Goal: Task Accomplishment & Management: Use online tool/utility

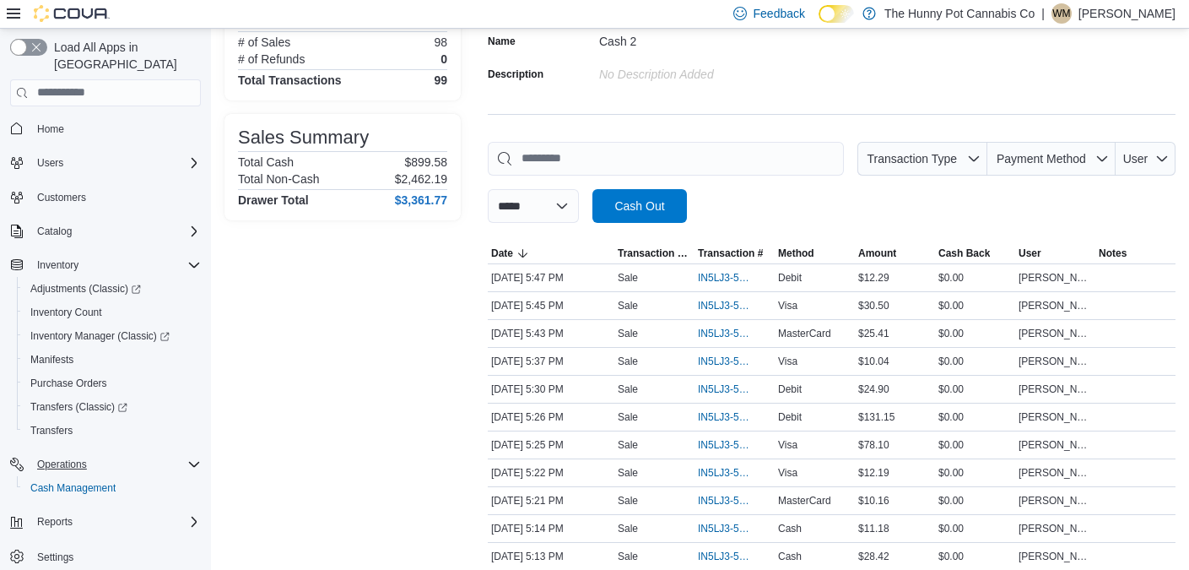
scroll to position [282, 0]
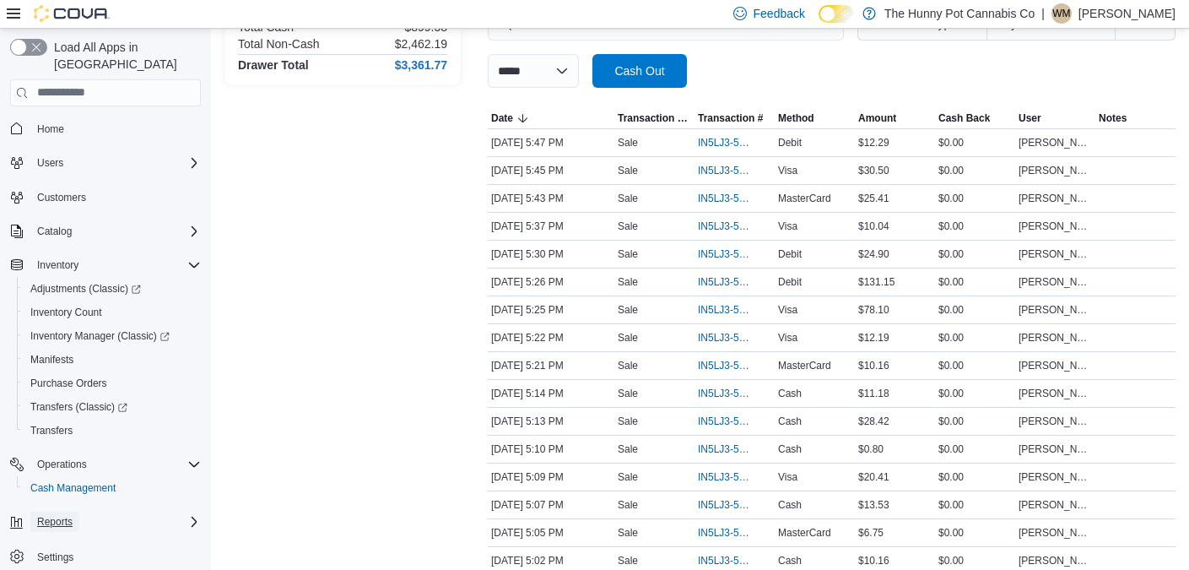
click at [57, 515] on span "Reports" at bounding box center [54, 521] width 35 height 13
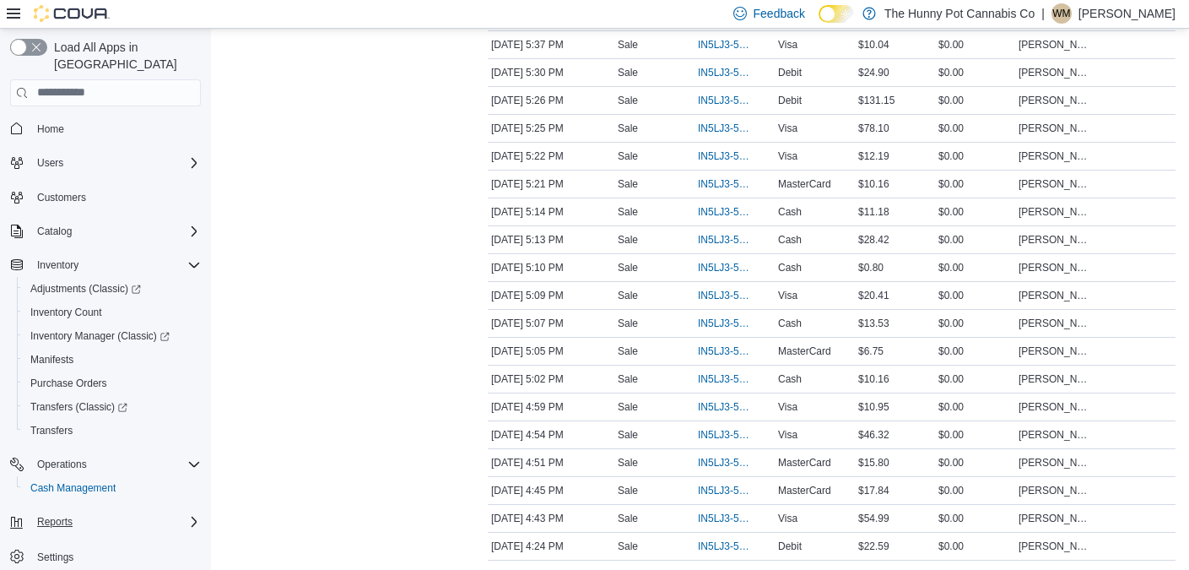
scroll to position [478, 0]
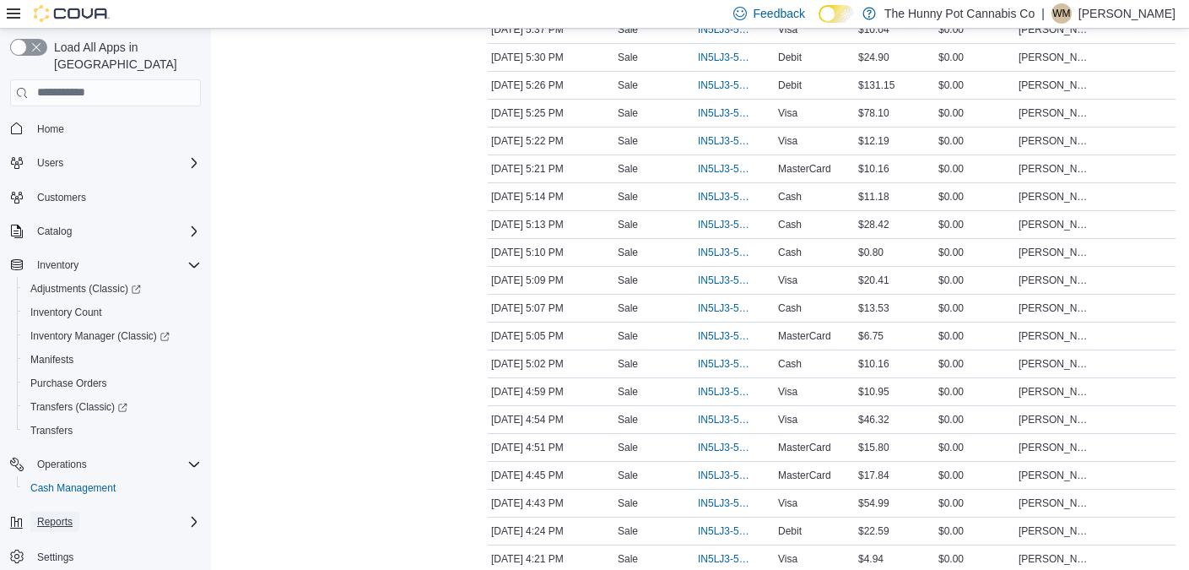
click at [60, 515] on span "Reports" at bounding box center [54, 521] width 35 height 13
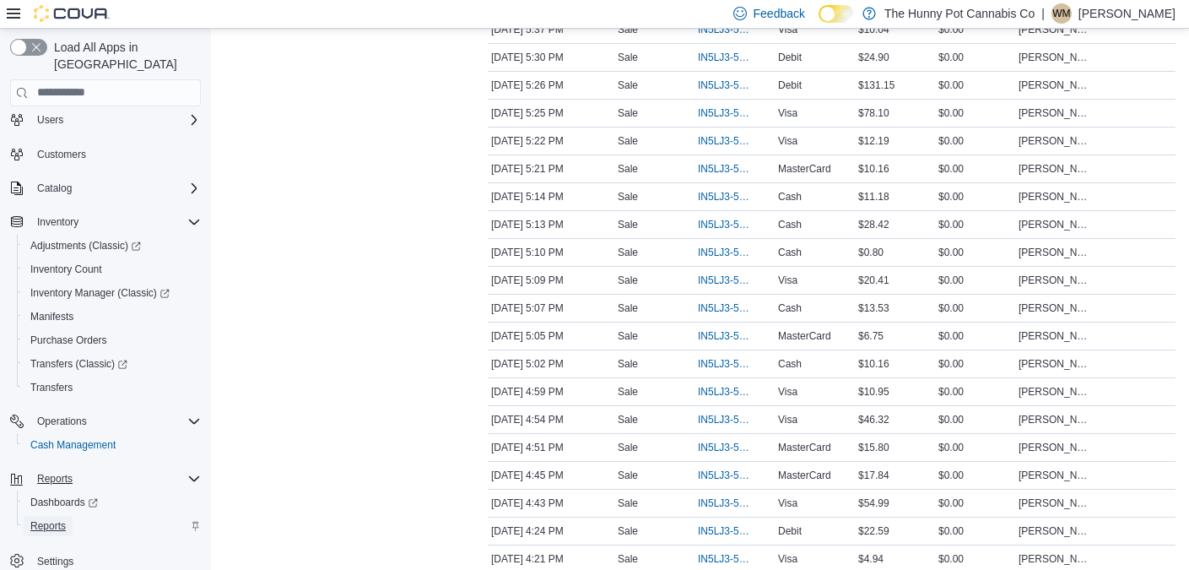
click at [53, 519] on span "Reports" at bounding box center [47, 525] width 35 height 13
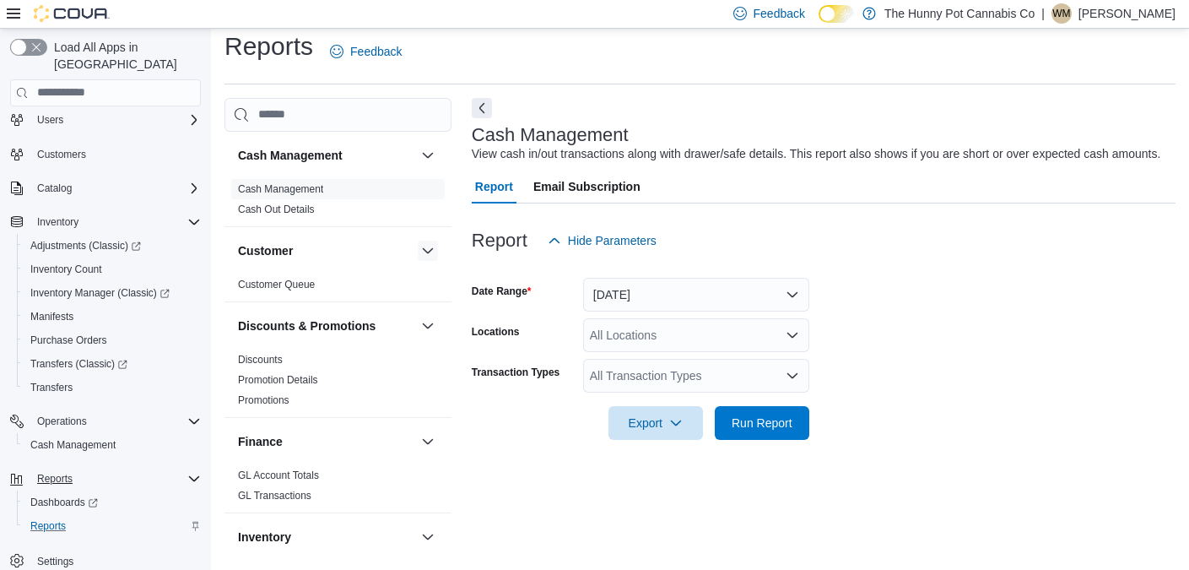
scroll to position [15, 0]
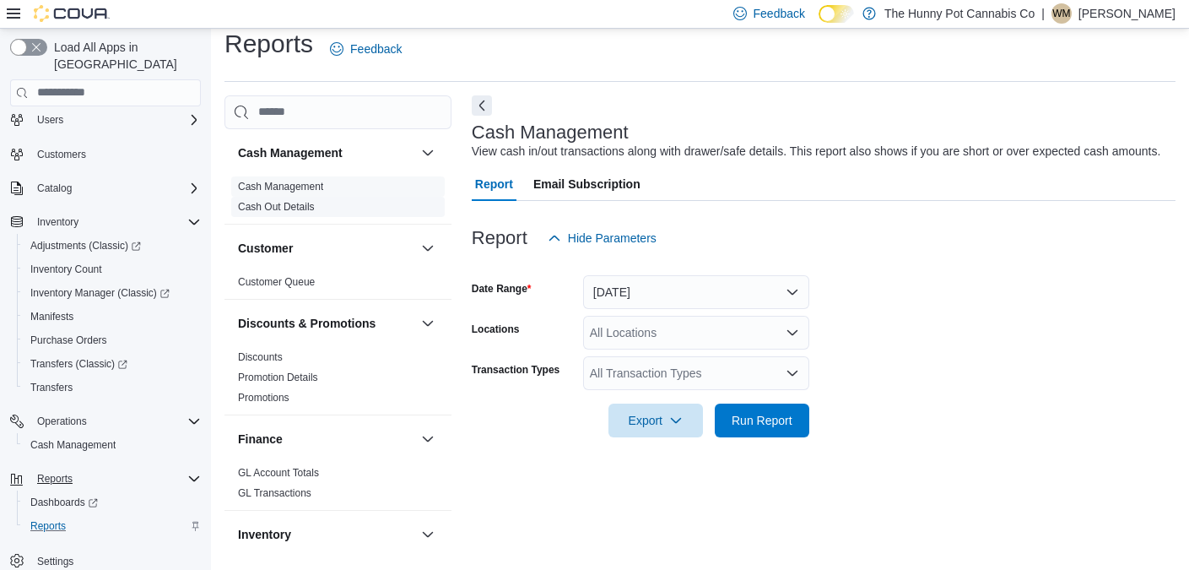
click at [294, 203] on link "Cash Out Details" at bounding box center [276, 207] width 77 height 12
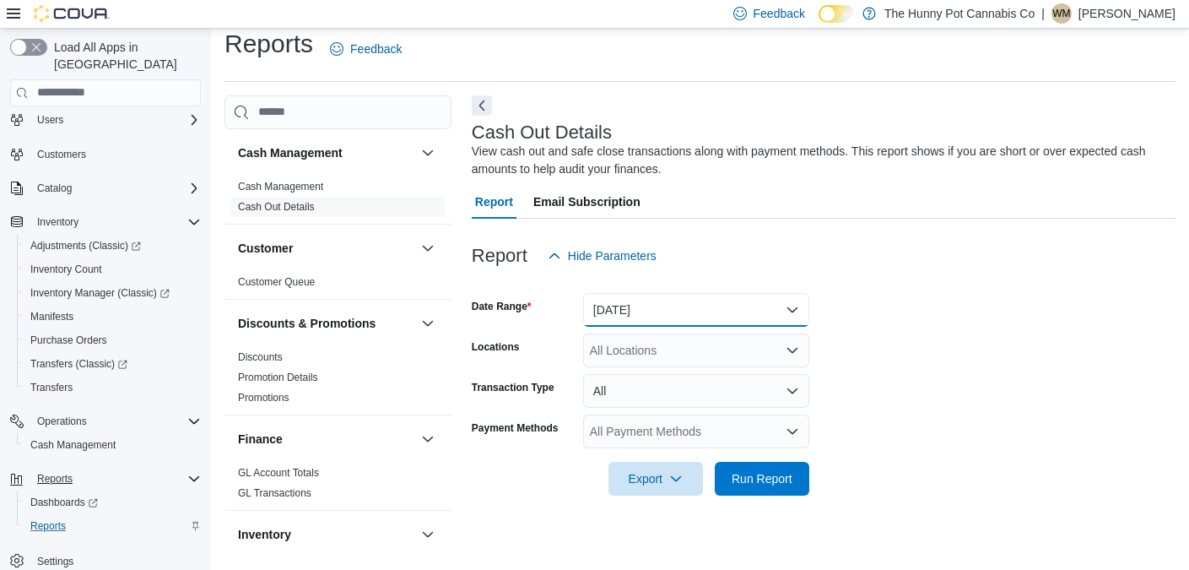
click at [617, 309] on button "[DATE]" at bounding box center [696, 310] width 226 height 34
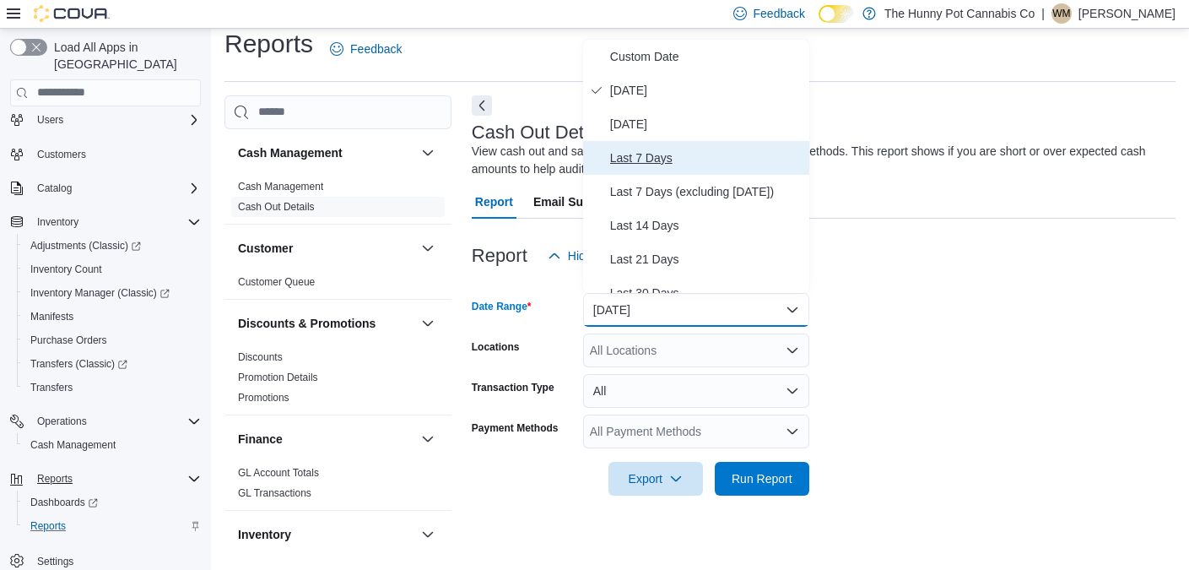
click at [634, 157] on span "Last 7 Days" at bounding box center [706, 158] width 192 height 20
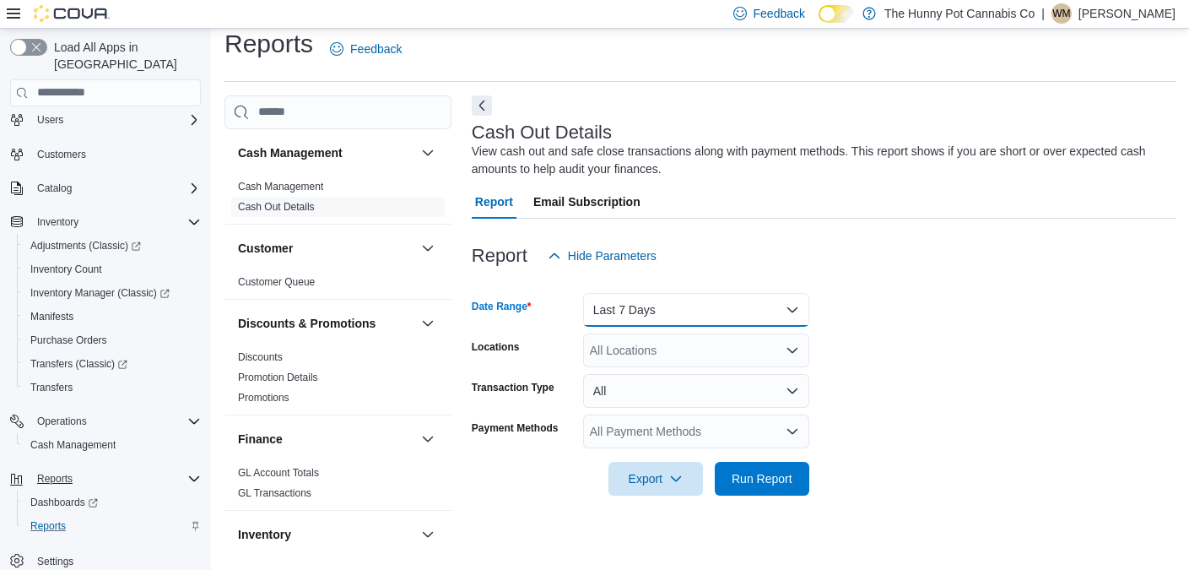
click at [636, 310] on button "Last 7 Days" at bounding box center [696, 310] width 226 height 34
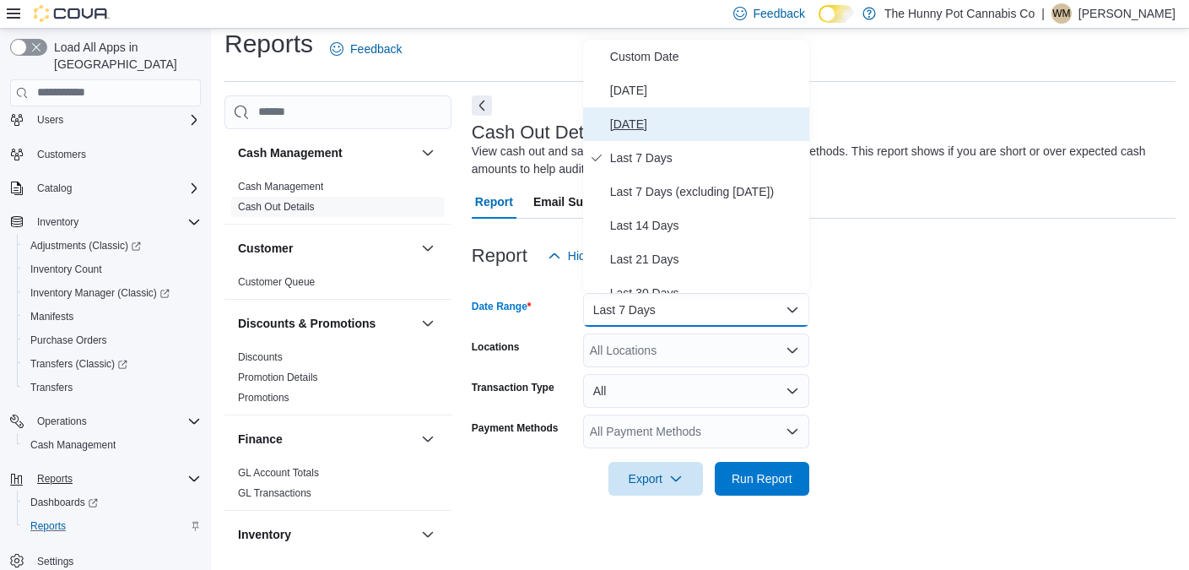
click at [645, 120] on span "[DATE]" at bounding box center [706, 124] width 192 height 20
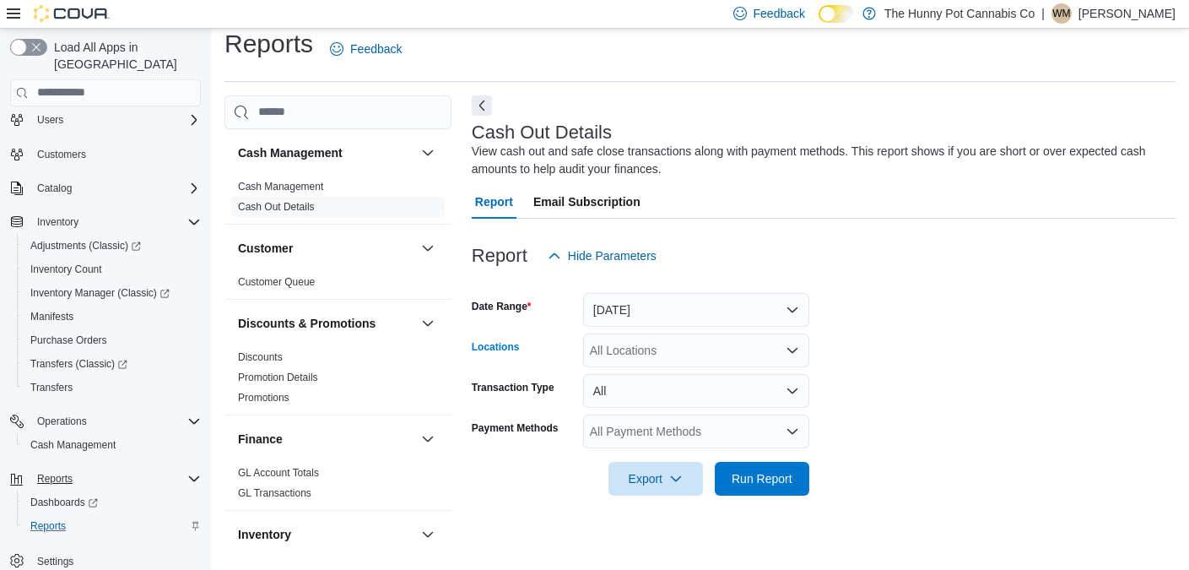
click at [621, 343] on div "All Locations" at bounding box center [696, 350] width 226 height 34
type input "****"
click at [665, 351] on div "****" at bounding box center [696, 350] width 226 height 34
click at [659, 379] on span "[STREET_ADDRESS]" at bounding box center [677, 378] width 116 height 17
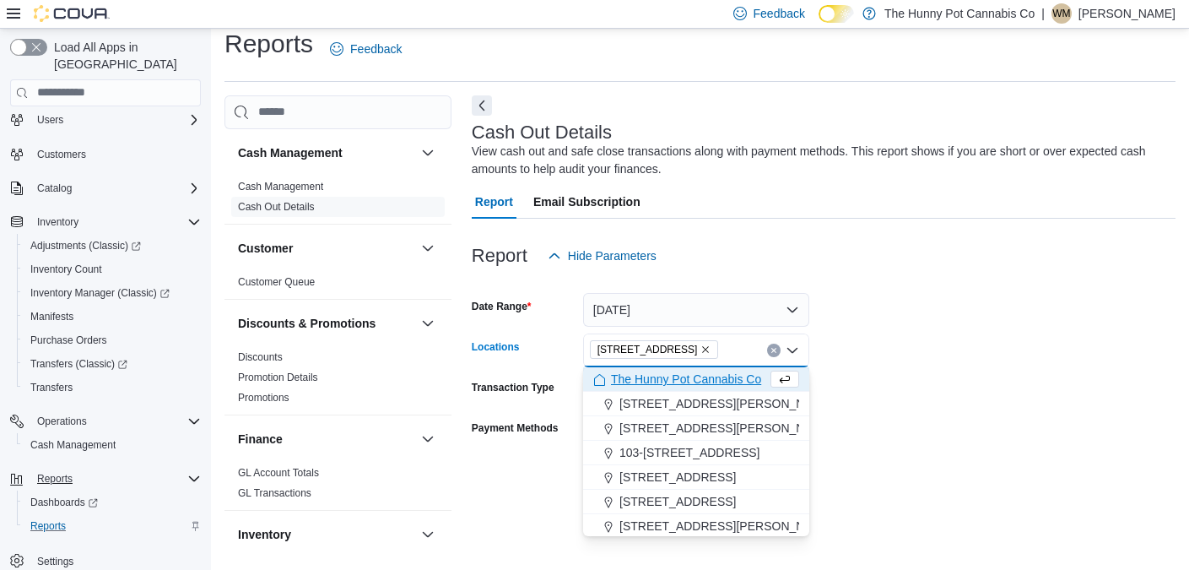
click at [884, 365] on form "Date Range [DATE] Locations [STREET_ADDRESS] Selected. [STREET_ADDRESS] Backspa…" at bounding box center [824, 384] width 704 height 223
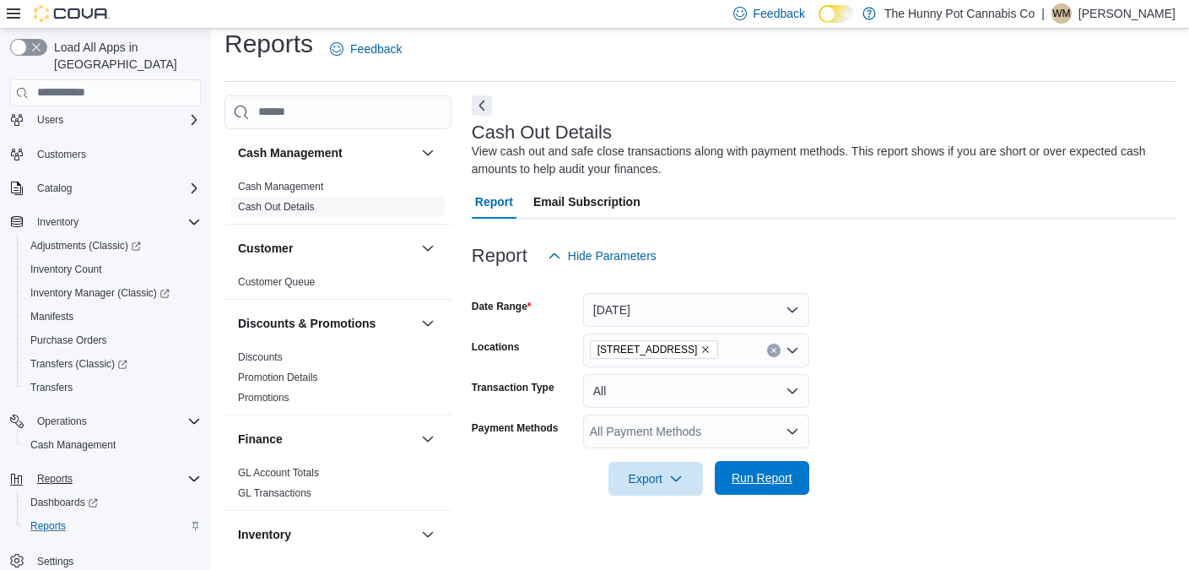
click at [750, 474] on span "Run Report" at bounding box center [762, 477] width 61 height 17
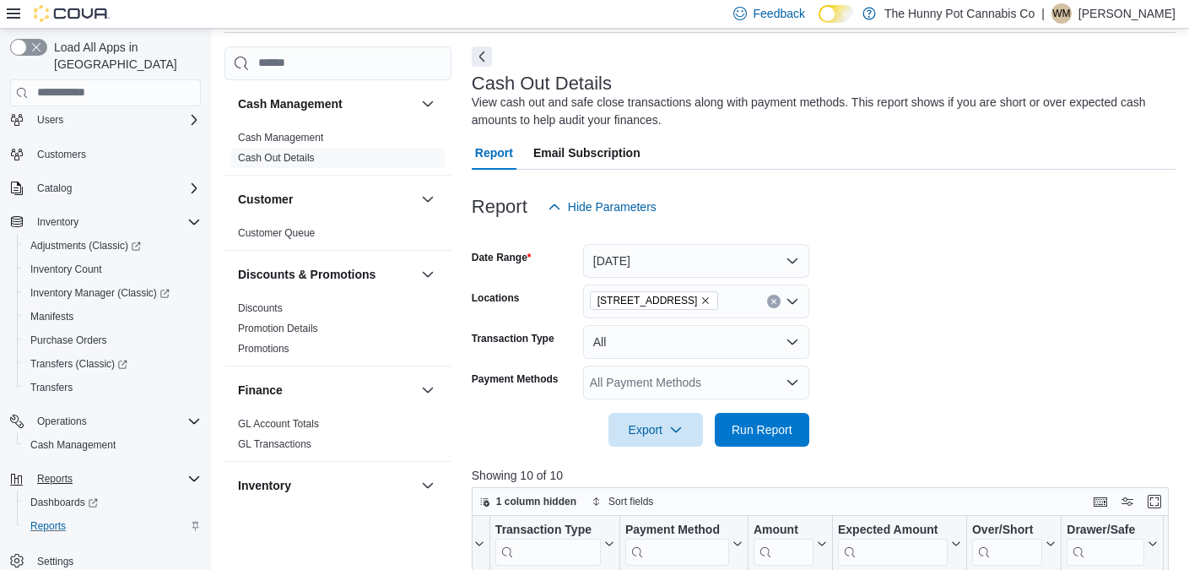
scroll to position [62, 0]
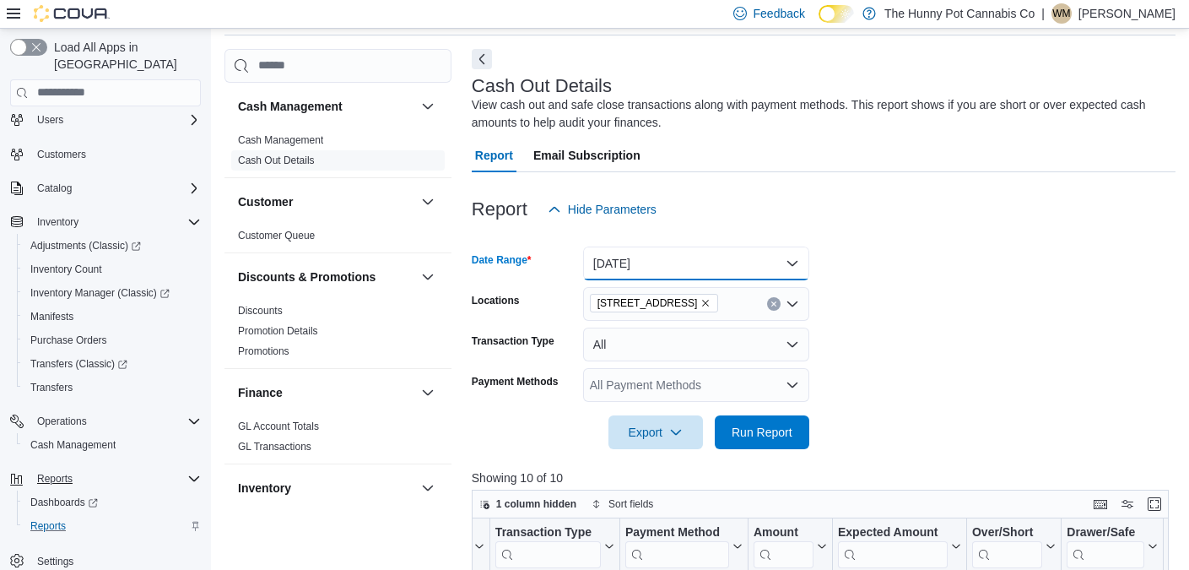
click at [656, 264] on button "[DATE]" at bounding box center [696, 263] width 226 height 34
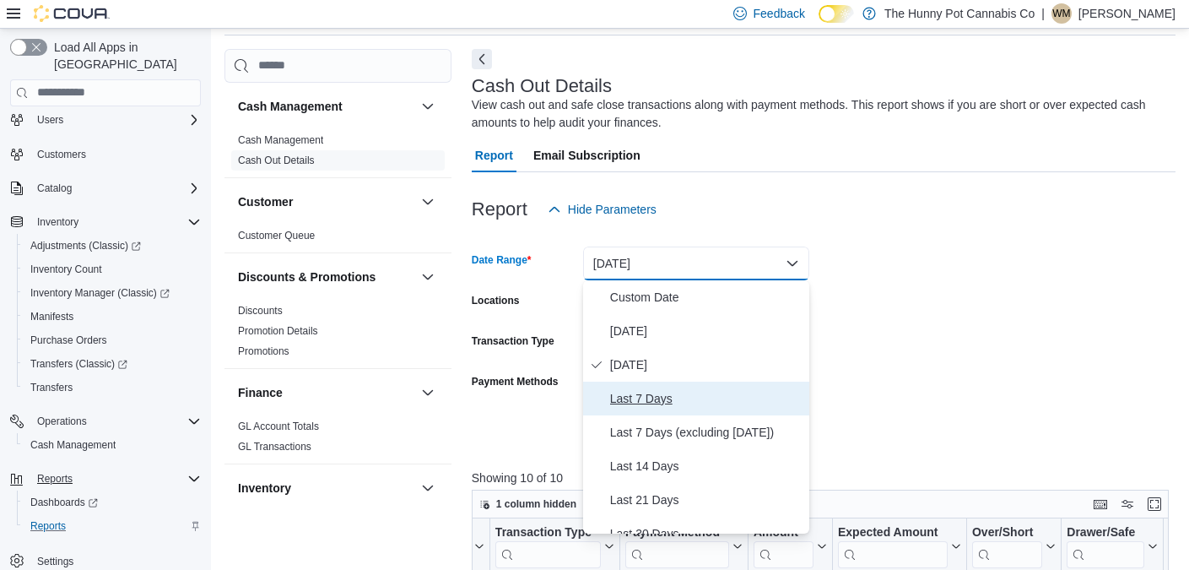
click at [631, 408] on span "Last 7 Days" at bounding box center [706, 398] width 192 height 20
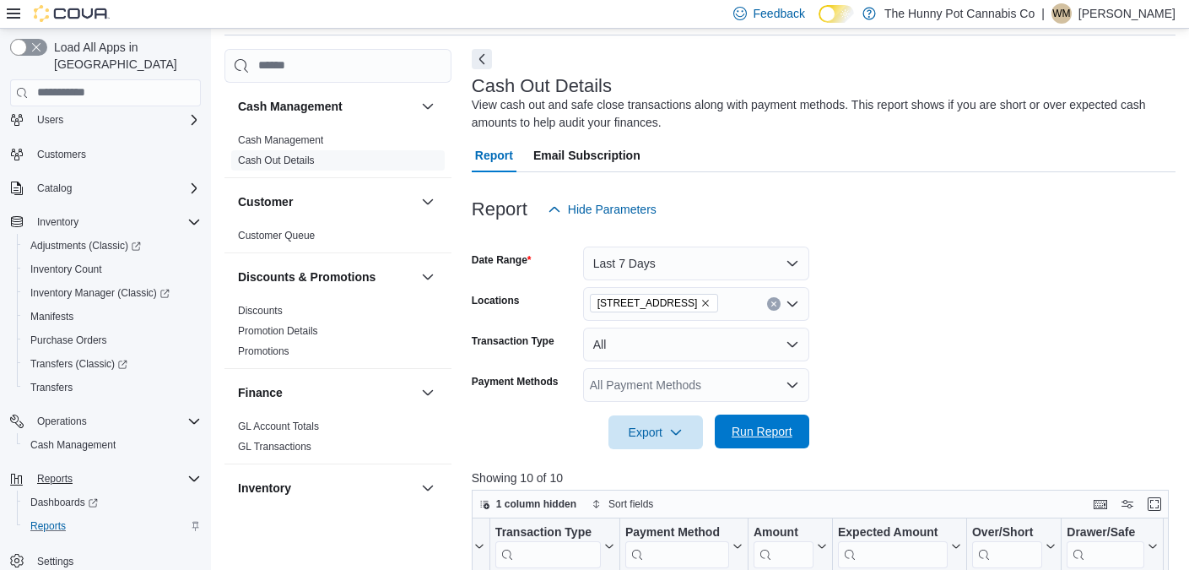
click at [746, 424] on span "Run Report" at bounding box center [762, 431] width 61 height 17
